Goal: Navigation & Orientation: Find specific page/section

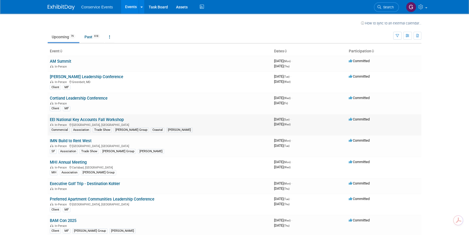
click at [102, 118] on link "EEI National Key Accounts Fall Workshop" at bounding box center [87, 119] width 74 height 5
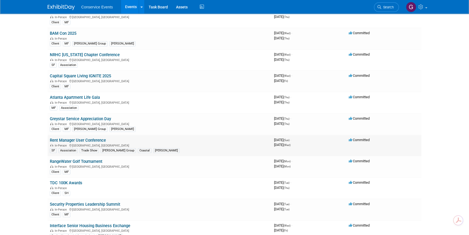
scroll to position [197, 0]
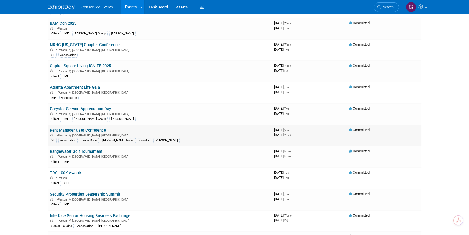
click at [89, 128] on link "Rent Manager User Conference" at bounding box center [78, 130] width 56 height 5
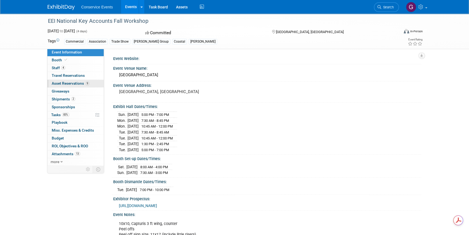
click at [66, 80] on link "9 Asset Reservations 9" at bounding box center [75, 84] width 56 height 8
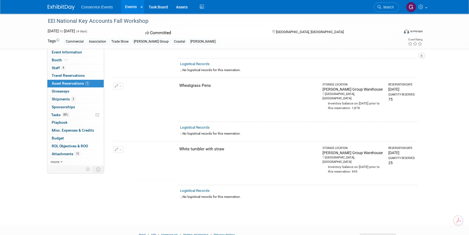
scroll to position [465, 0]
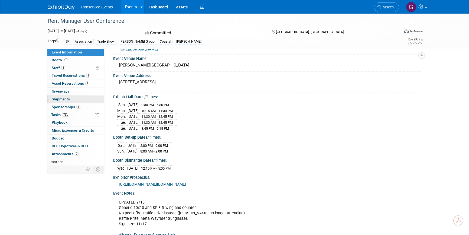
scroll to position [24, 0]
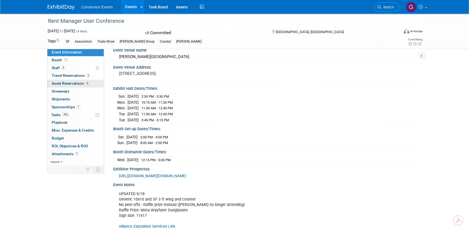
click at [71, 82] on span "Asset Reservations 9" at bounding box center [71, 83] width 38 height 4
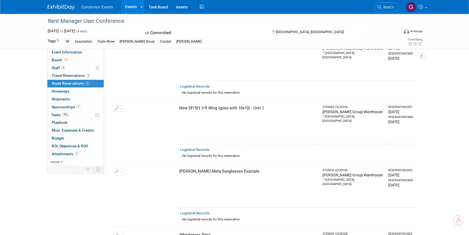
scroll to position [419, 0]
